Goal: Information Seeking & Learning: Learn about a topic

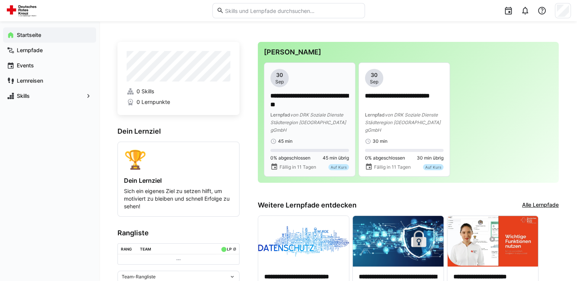
click at [306, 113] on span "von DRK Soziale Dienste Städteregion Aachen gGmbH" at bounding box center [307, 122] width 75 height 21
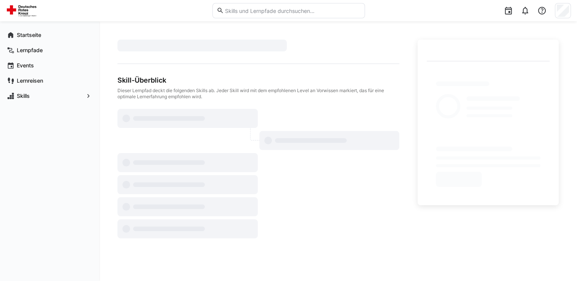
click at [416, 214] on div "​ Skill-Überblick Dieser Lernpfad deckt die folgenden Skills ab. Jeder Skill wi…" at bounding box center [337, 139] width 441 height 199
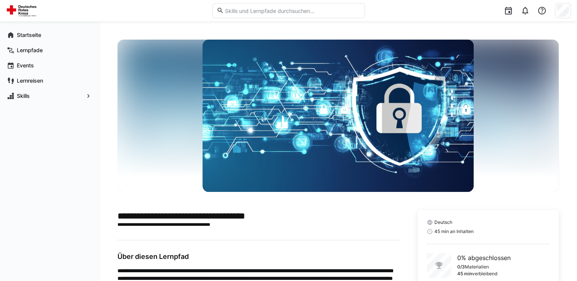
scroll to position [48, 0]
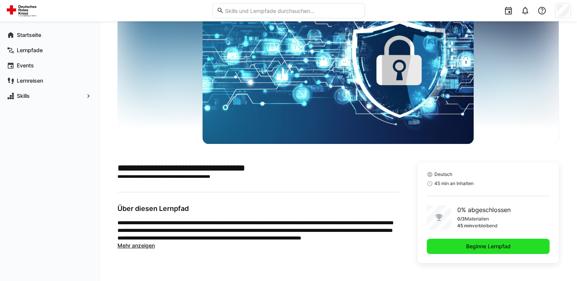
click at [450, 246] on span "Beginne Lernpfad" at bounding box center [487, 246] width 123 height 15
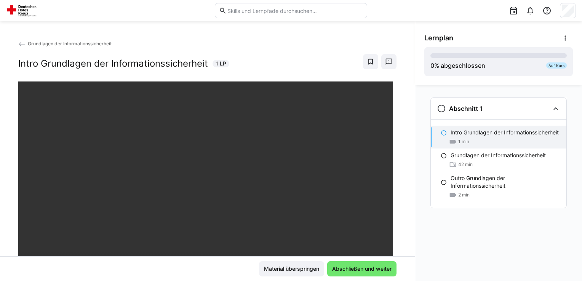
click at [409, 164] on div "Grundlagen der Informationssicherheit Intro Grundlagen der Informationssicherhe…" at bounding box center [207, 148] width 415 height 217
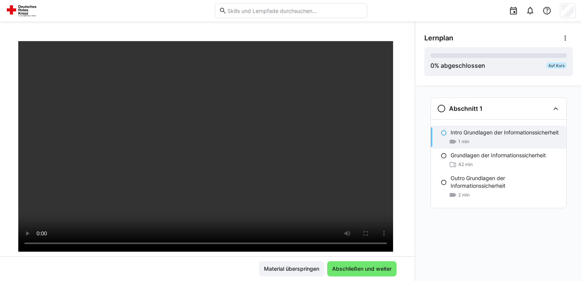
scroll to position [42, 0]
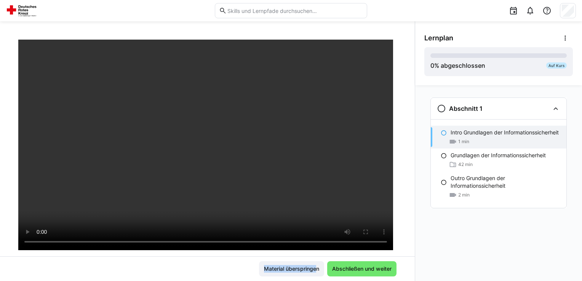
click at [0, 281] on html "Grundlagen der Informationssicherheit Intro Grundlagen der Informationssicherhe…" at bounding box center [291, 140] width 582 height 281
click at [356, 270] on span "Abschließen und weiter" at bounding box center [362, 269] width 62 height 8
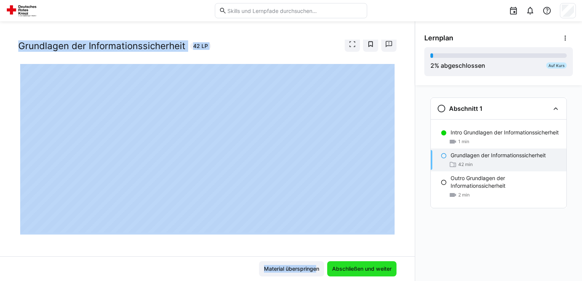
click at [365, 269] on span "Abschließen und weiter" at bounding box center [362, 269] width 62 height 8
click at [275, 22] on div "Grundlagen der Informationssicherheit Grundlagen der Informationssicherheit 42 …" at bounding box center [207, 151] width 415 height 260
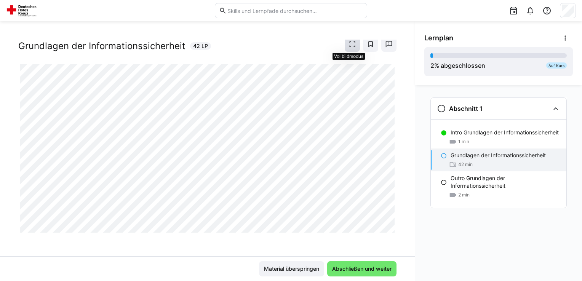
click at [349, 44] on eds-icon at bounding box center [353, 44] width 8 height 8
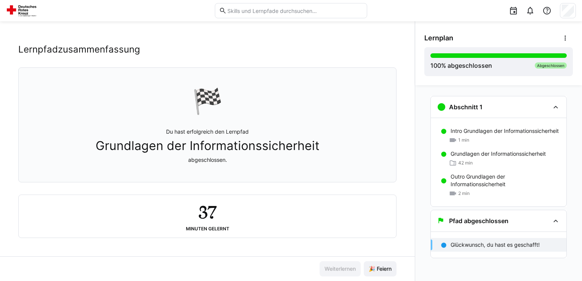
scroll to position [0, 0]
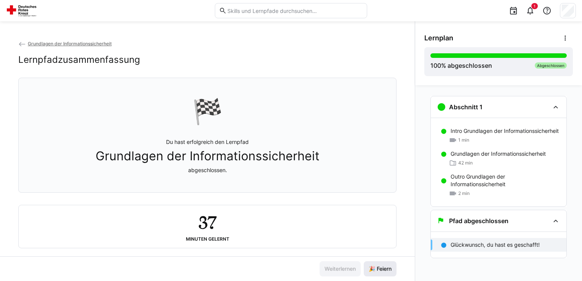
click at [373, 269] on span "🎉 Feiern" at bounding box center [380, 269] width 25 height 8
click at [415, 155] on div "Abschnitt 1 Intro Grundlagen der Informationssicherheit 1 min Grundlagen der In…" at bounding box center [498, 183] width 167 height 196
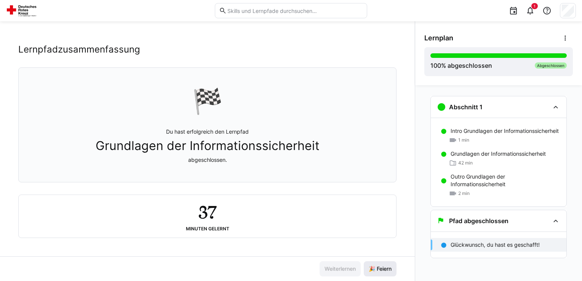
click at [378, 270] on span "🎉 Feiern" at bounding box center [380, 269] width 25 height 8
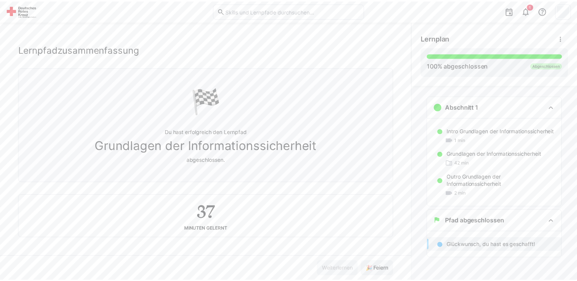
scroll to position [0, 0]
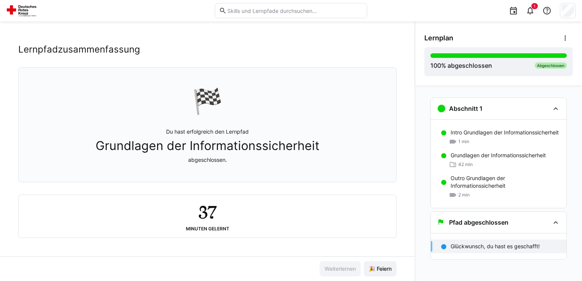
click at [16, 11] on img at bounding box center [23, 11] width 34 height 12
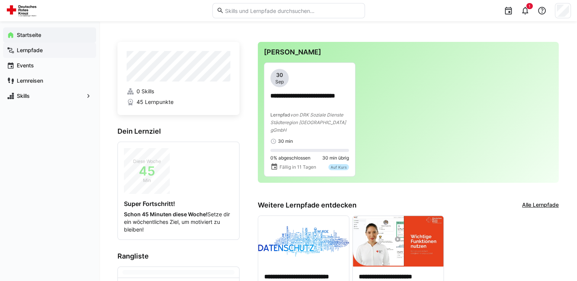
click at [0, 0] on app-navigation-label "Lernpfade" at bounding box center [0, 0] width 0 height 0
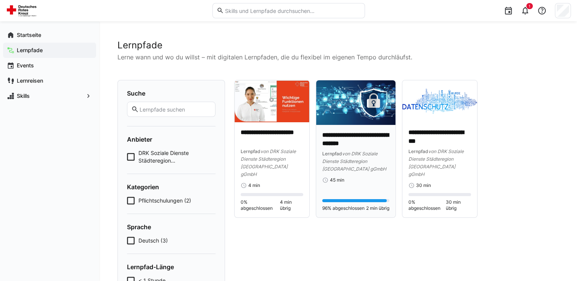
click at [344, 169] on div "Lernpfad von DRK Soziale Dienste Städteregion Aachen gGmbH" at bounding box center [355, 161] width 67 height 23
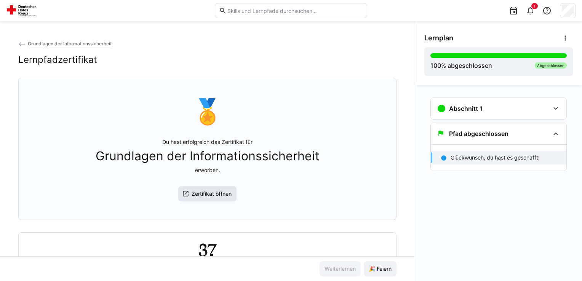
click at [207, 202] on span "Zertifikat öffnen" at bounding box center [207, 193] width 59 height 15
click at [19, 46] on eds-icon at bounding box center [22, 44] width 8 height 8
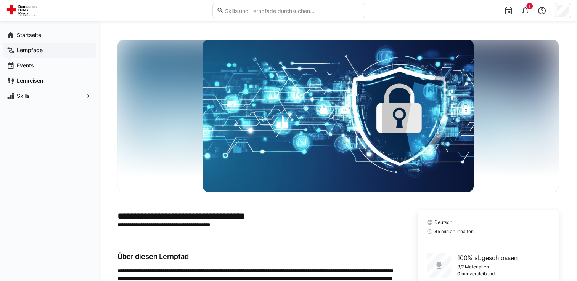
click at [0, 0] on app-navigation-label "Lernpfade" at bounding box center [0, 0] width 0 height 0
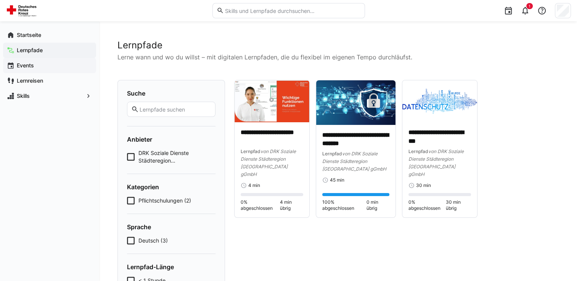
click at [34, 66] on span "Events" at bounding box center [54, 66] width 77 height 8
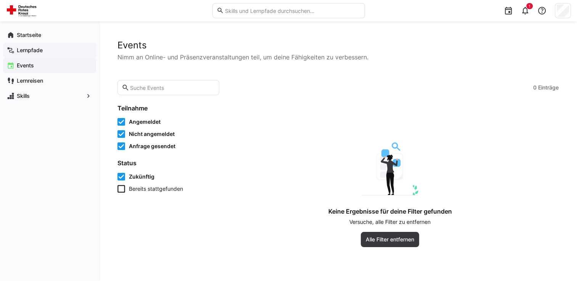
click at [35, 55] on div "Lernpfade" at bounding box center [49, 50] width 93 height 15
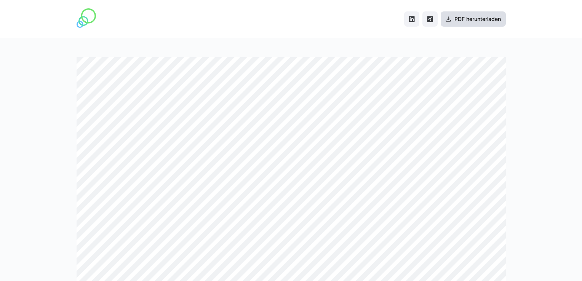
click at [479, 20] on span "PDF herunterladen" at bounding box center [477, 19] width 49 height 8
